Goal: Information Seeking & Learning: Find specific fact

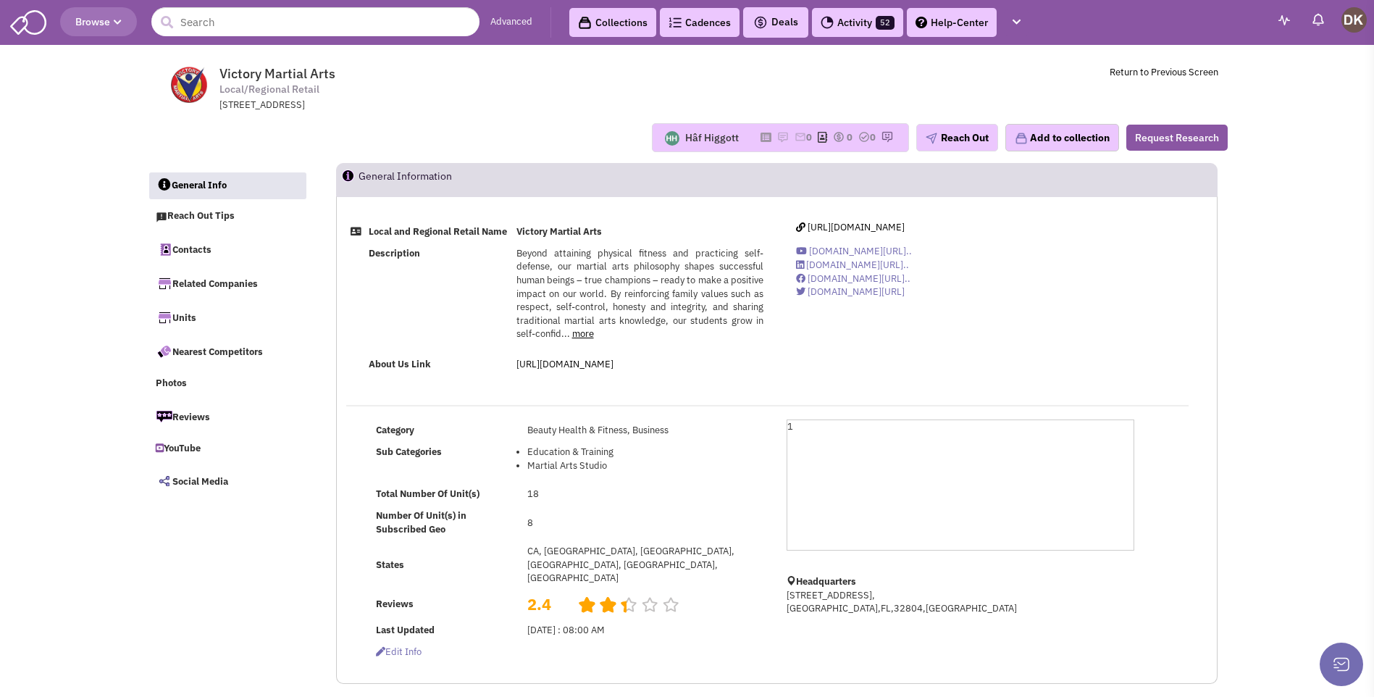
select select
click at [285, 29] on input "text" at bounding box center [315, 21] width 328 height 29
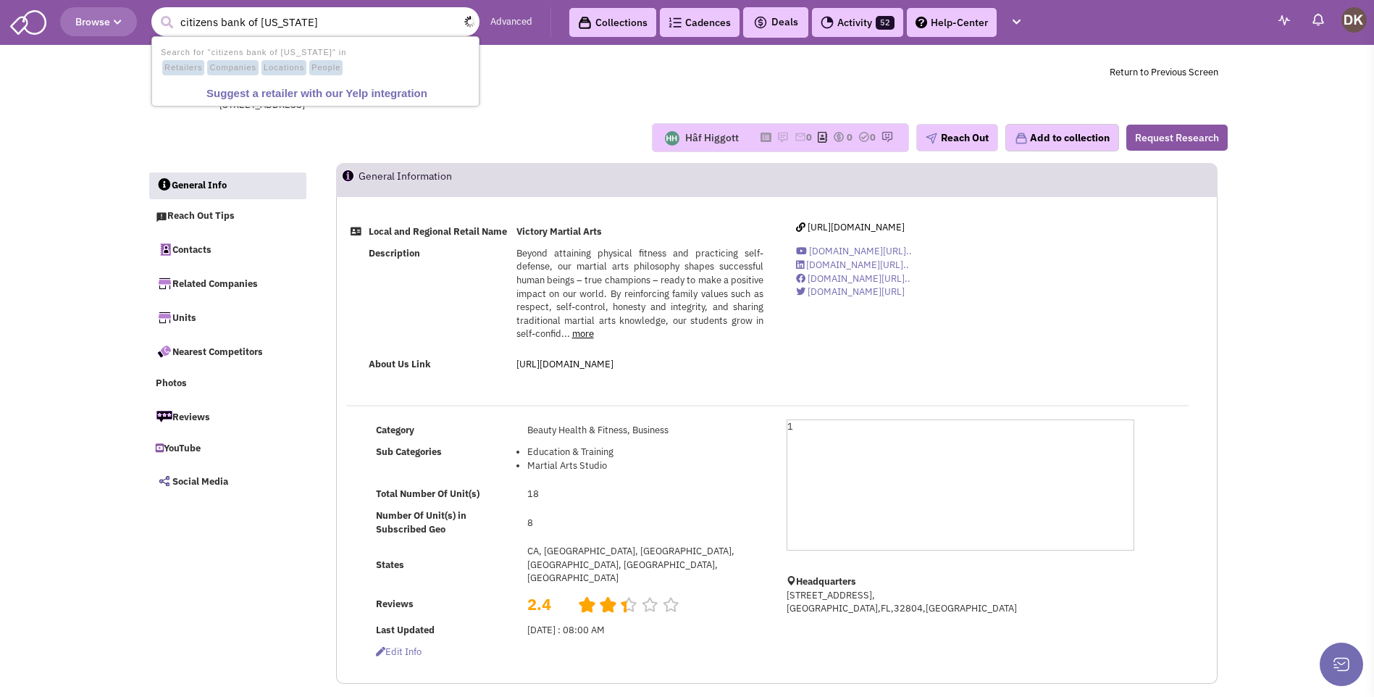
type input "citizens bank of [US_STATE]"
click at [156, 12] on button "submit" at bounding box center [167, 23] width 22 height 22
